Goal: Transaction & Acquisition: Purchase product/service

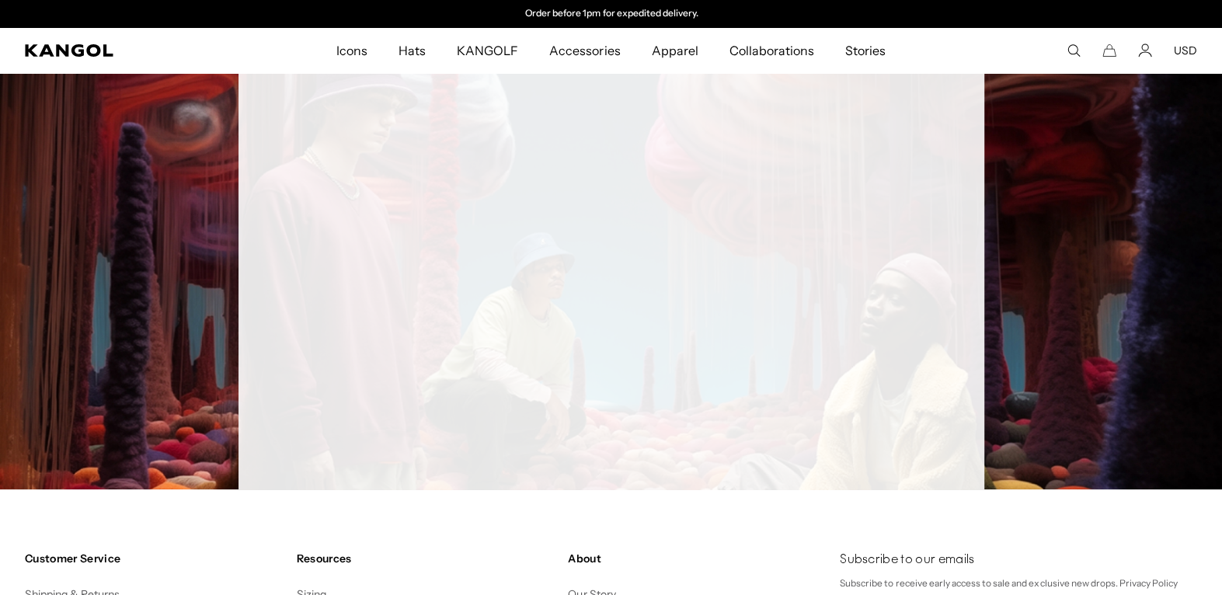
click at [1079, 50] on icon "Search here" at bounding box center [1073, 50] width 14 height 14
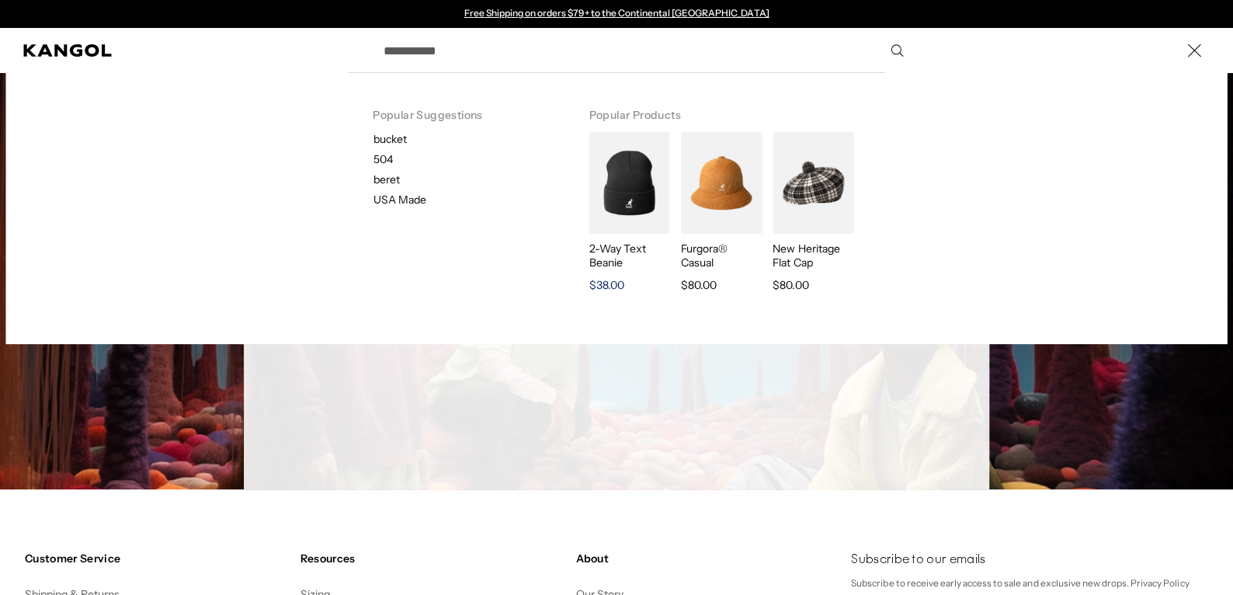
click at [610, 186] on img "Search here" at bounding box center [629, 183] width 81 height 102
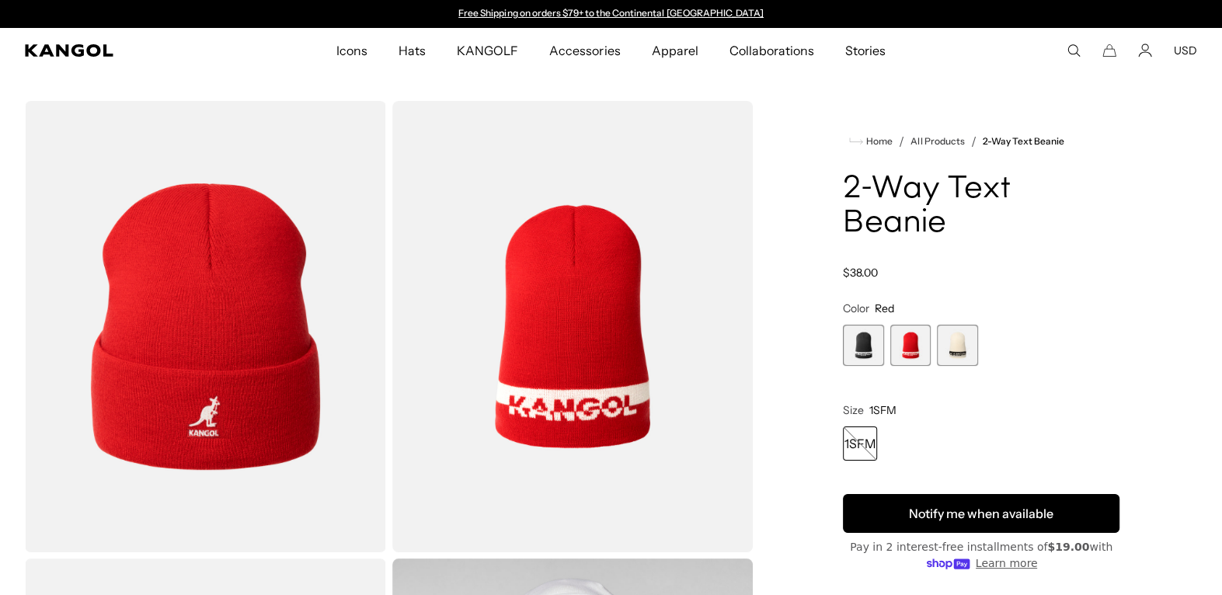
click at [962, 494] on button "Notify me when available" at bounding box center [981, 513] width 276 height 39
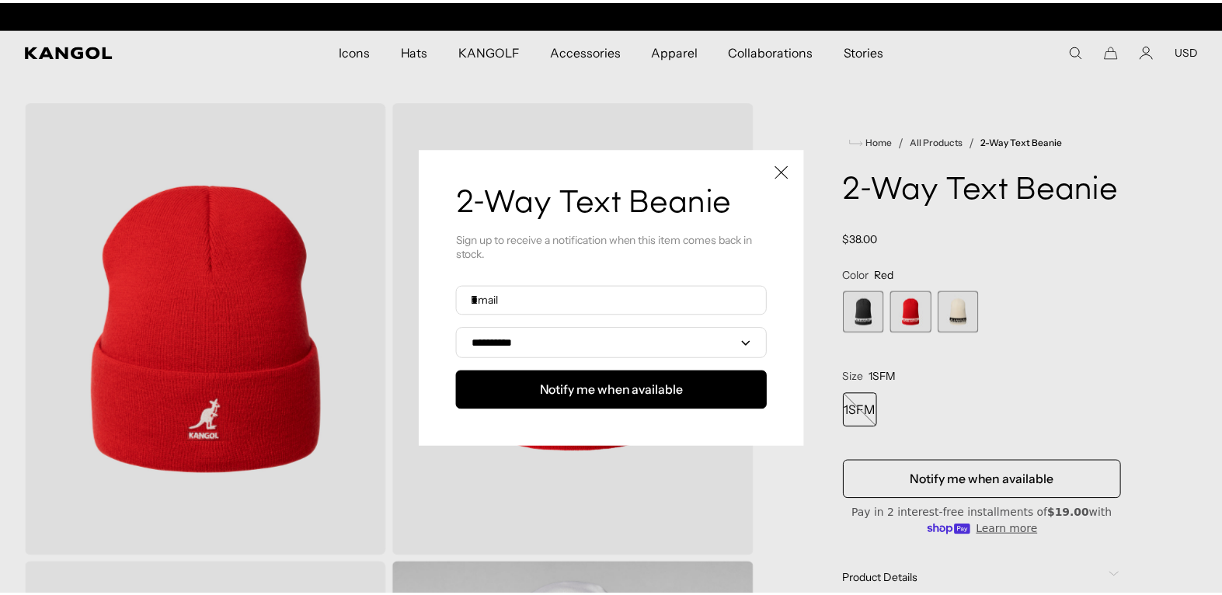
scroll to position [0, 319]
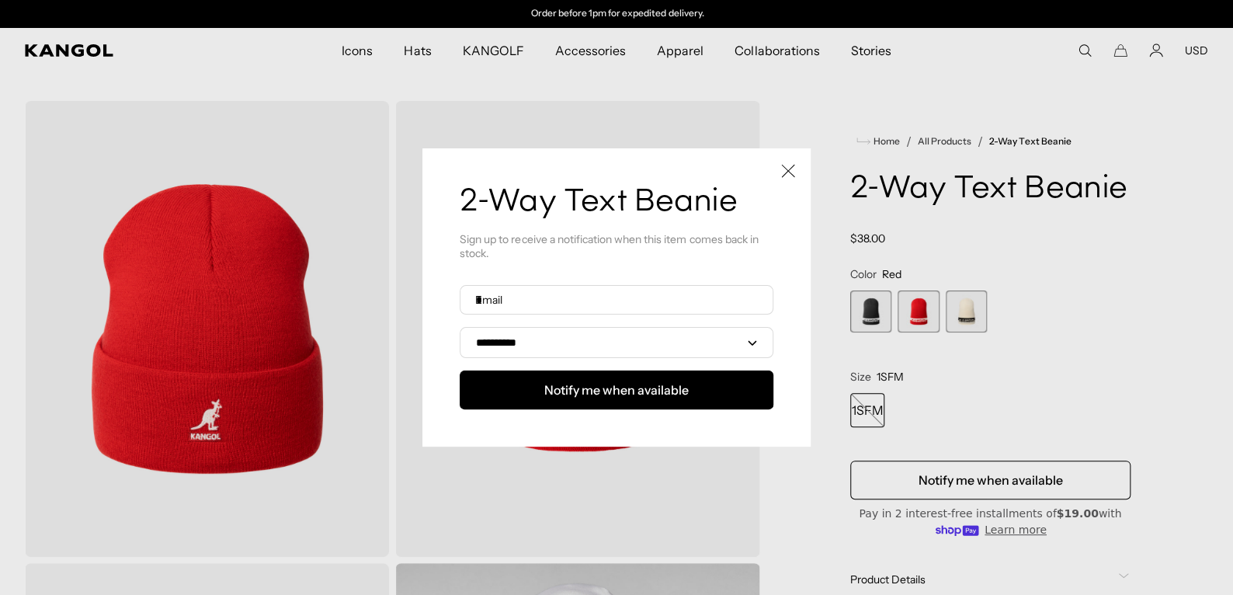
click at [926, 306] on div at bounding box center [616, 297] width 1233 height 595
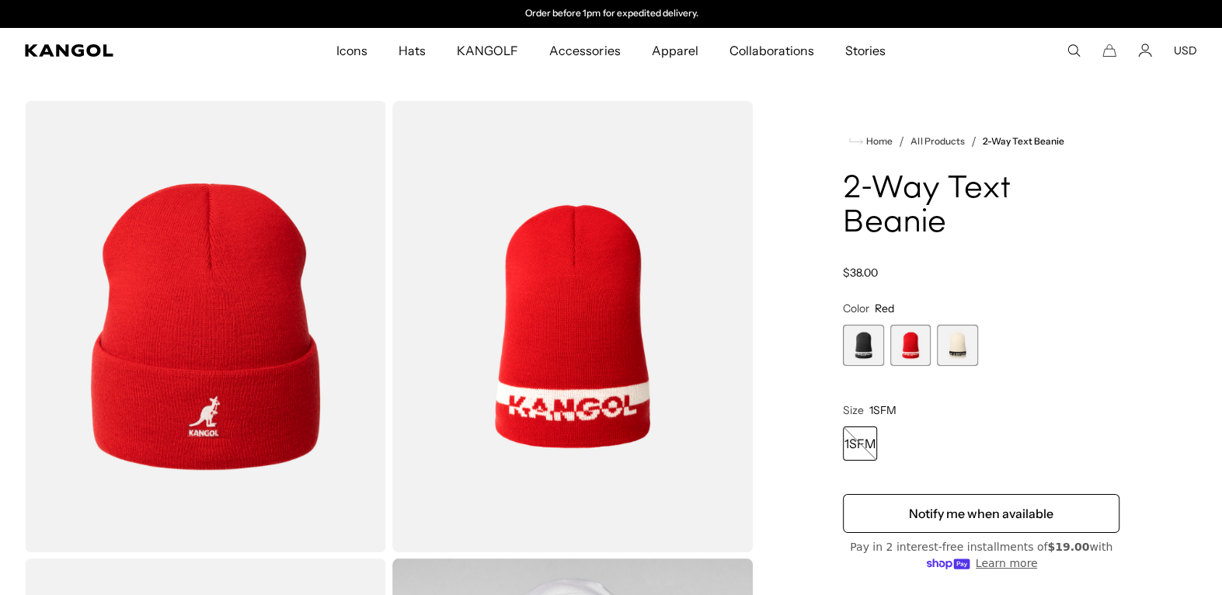
click at [955, 329] on span "3 of 3" at bounding box center [957, 345] width 41 height 41
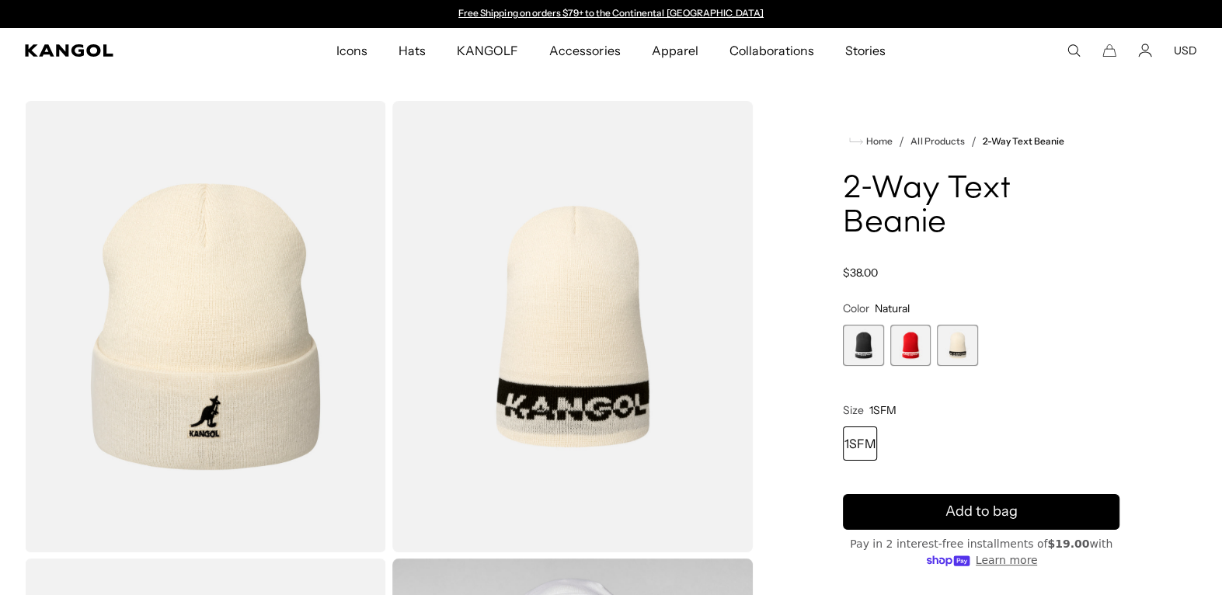
click at [872, 426] on div "1SFM" at bounding box center [860, 443] width 34 height 34
click at [944, 494] on button "Add to bag" at bounding box center [981, 512] width 276 height 36
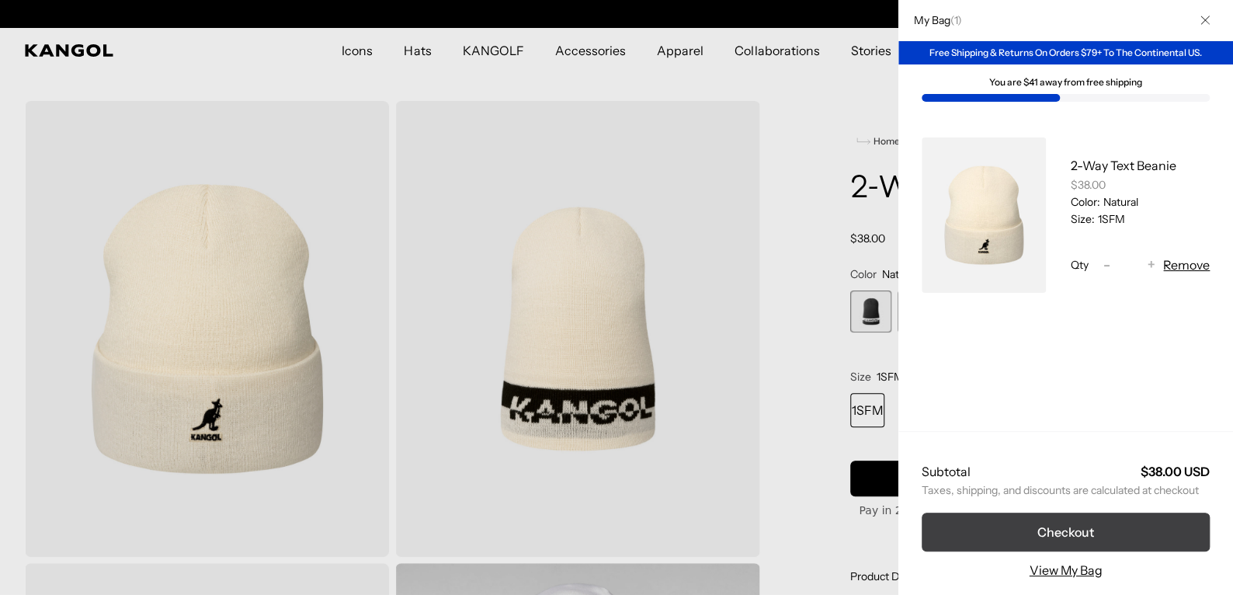
click at [1102, 519] on button "Checkout" at bounding box center [1066, 532] width 288 height 39
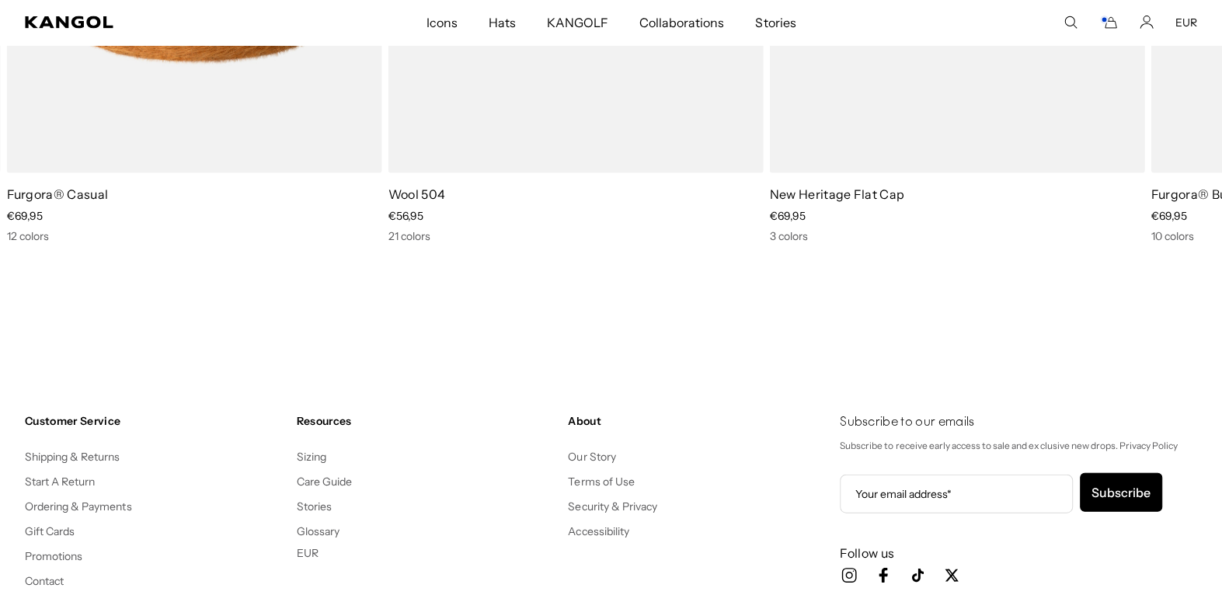
scroll to position [0, 319]
click at [318, 454] on link "Sizing" at bounding box center [312, 457] width 30 height 14
